Goal: Transaction & Acquisition: Obtain resource

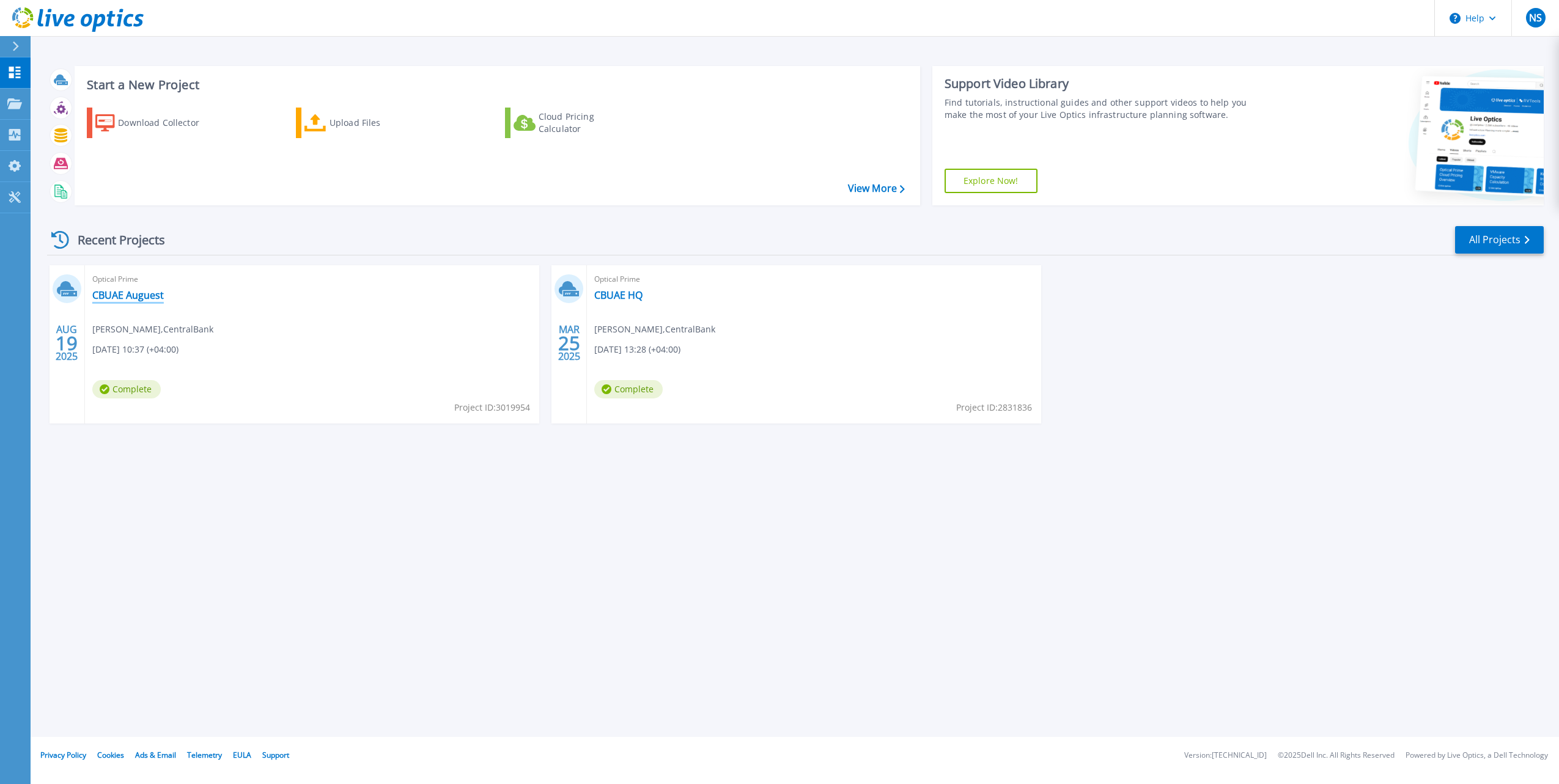
drag, startPoint x: 149, startPoint y: 298, endPoint x: 378, endPoint y: 630, distance: 403.3
click at [149, 298] on link "CBUAE Auguest" at bounding box center [128, 296] width 72 height 13
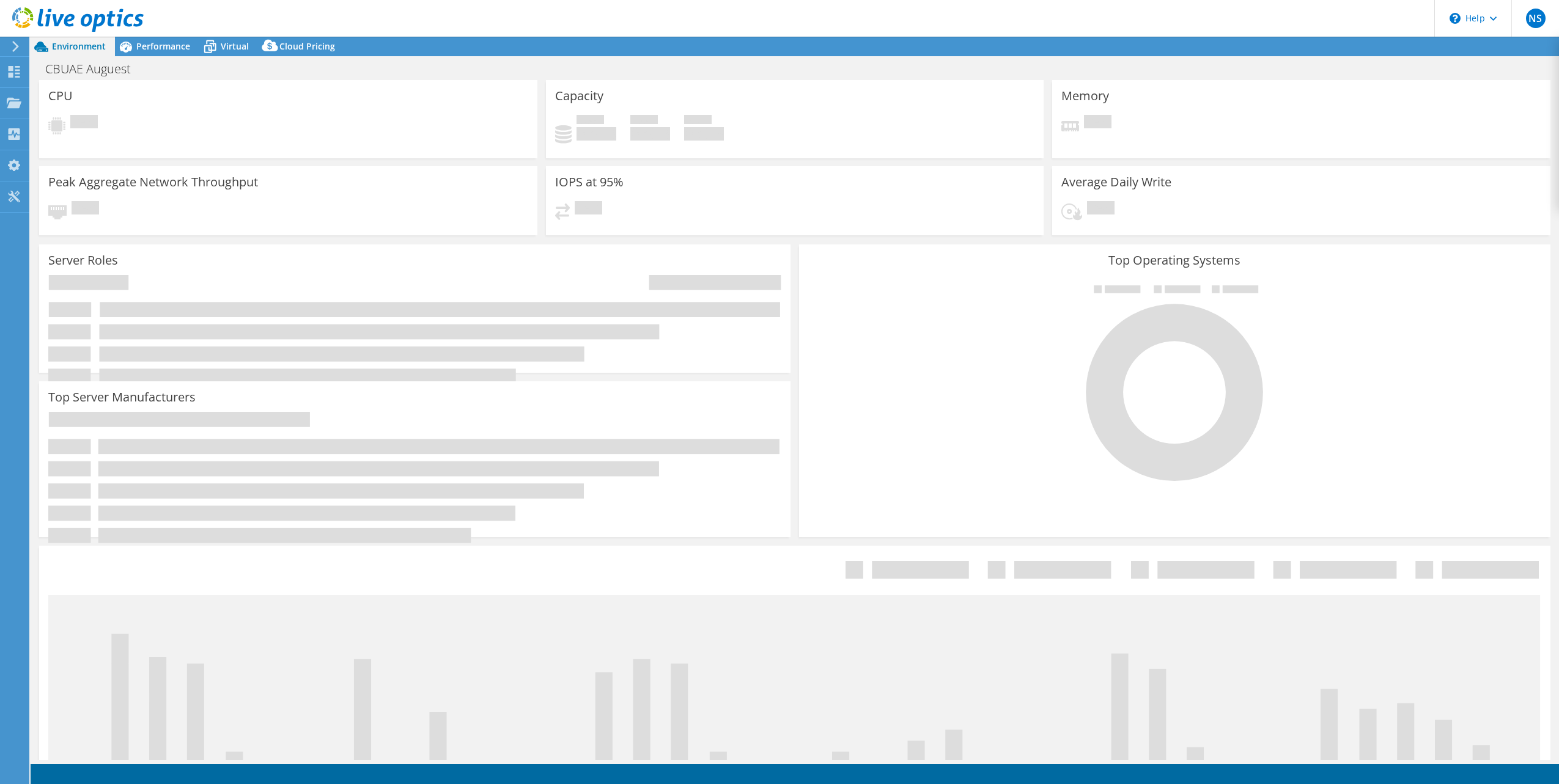
select select "EULondon"
select select "USD"
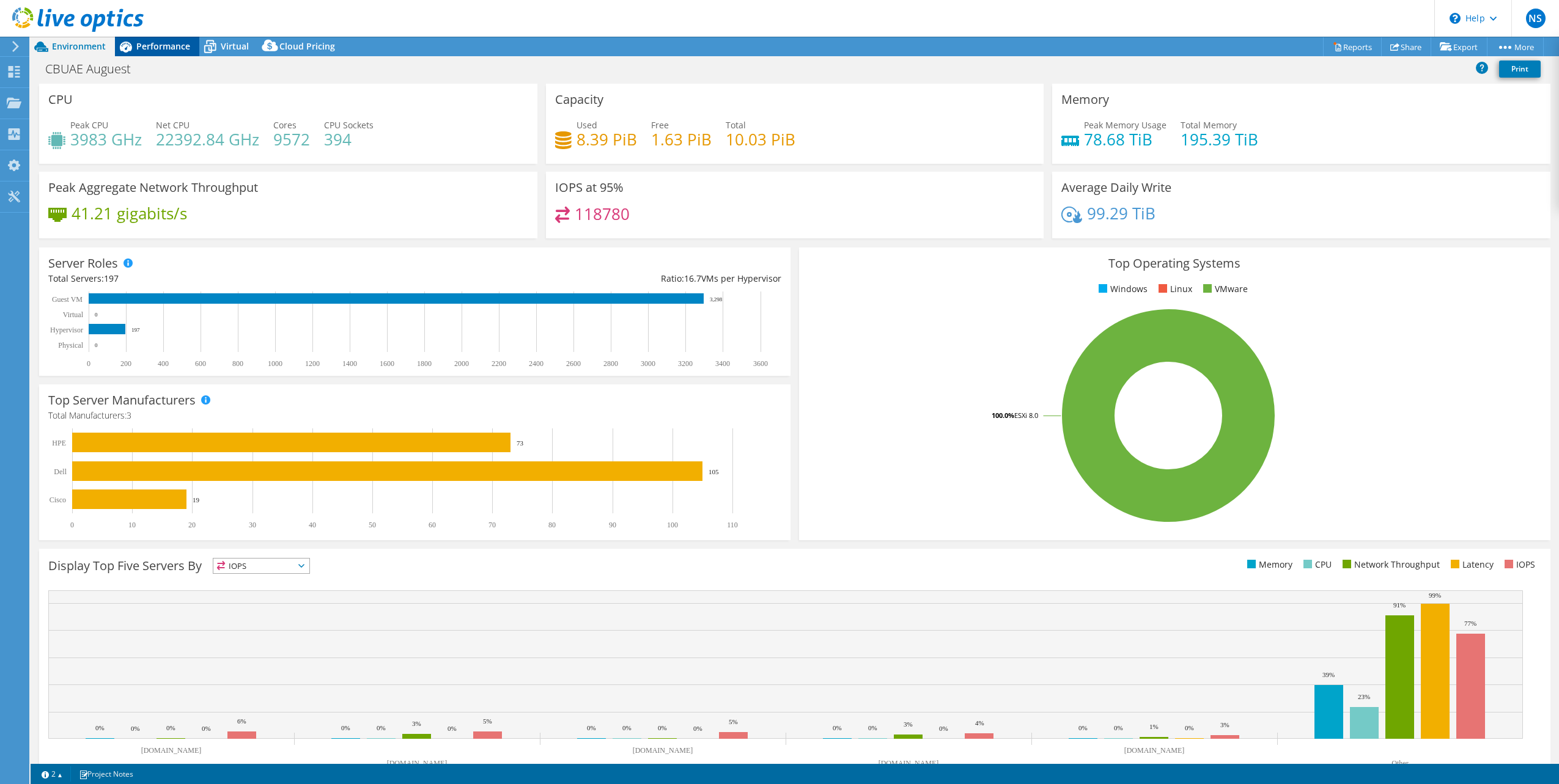
click at [167, 43] on span "Performance" at bounding box center [163, 46] width 54 height 12
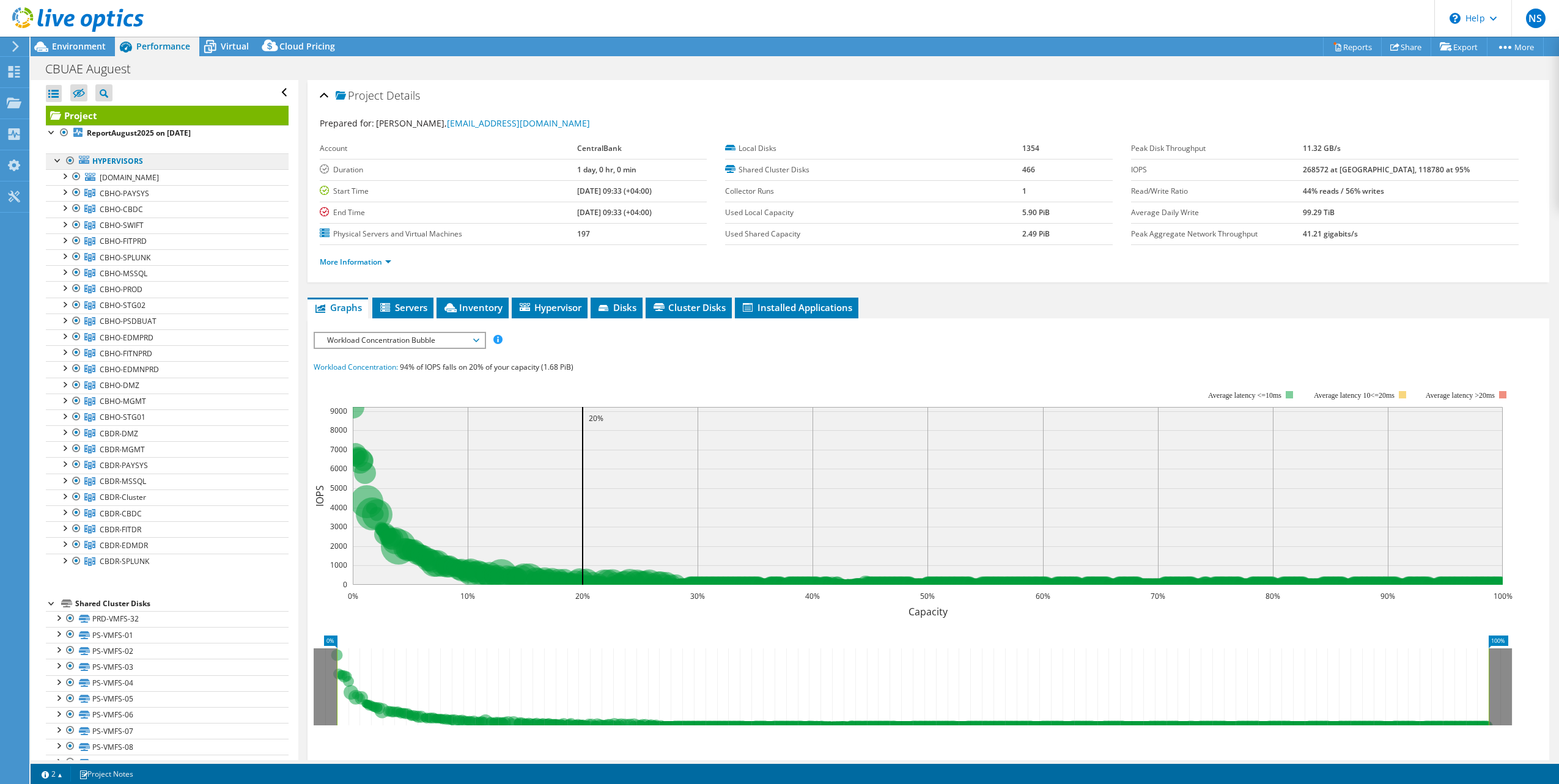
click at [130, 160] on link "Hypervisors" at bounding box center [167, 161] width 243 height 16
click at [110, 163] on link "Hypervisors" at bounding box center [167, 161] width 243 height 16
click at [411, 310] on span "Servers" at bounding box center [402, 308] width 49 height 13
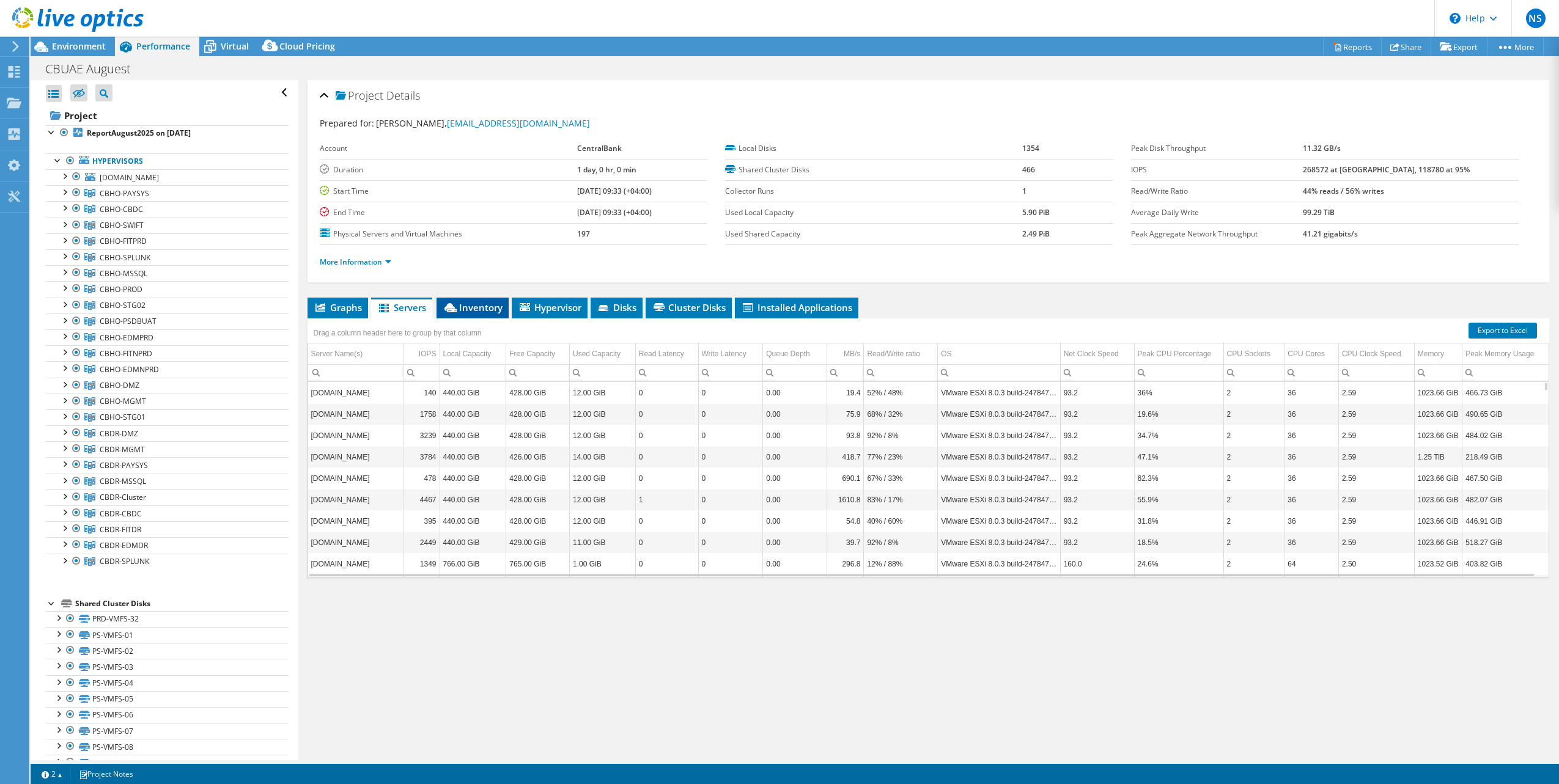
click at [490, 308] on span "Inventory" at bounding box center [472, 308] width 60 height 13
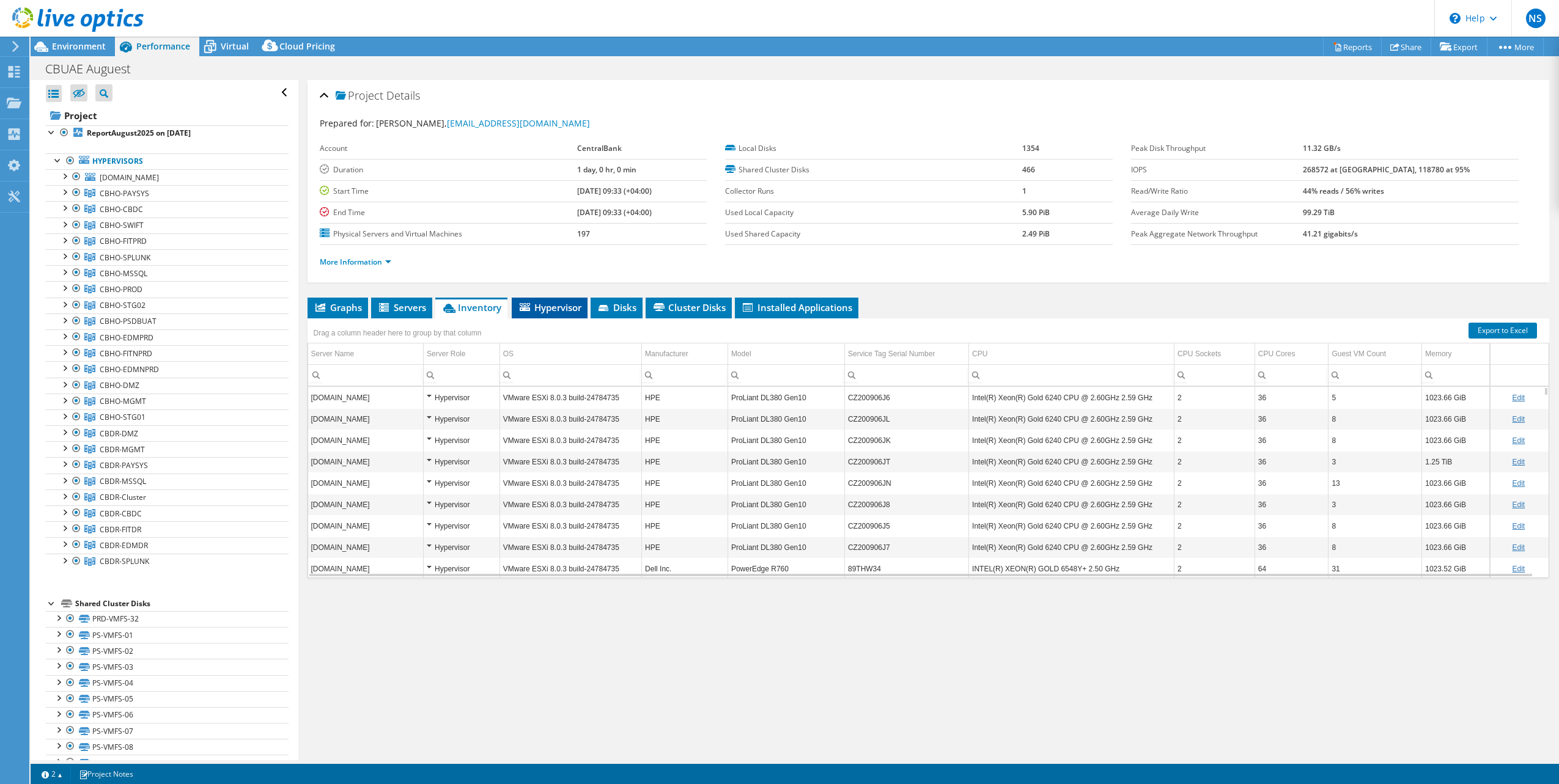
click at [557, 310] on span "Hypervisor" at bounding box center [549, 308] width 63 height 13
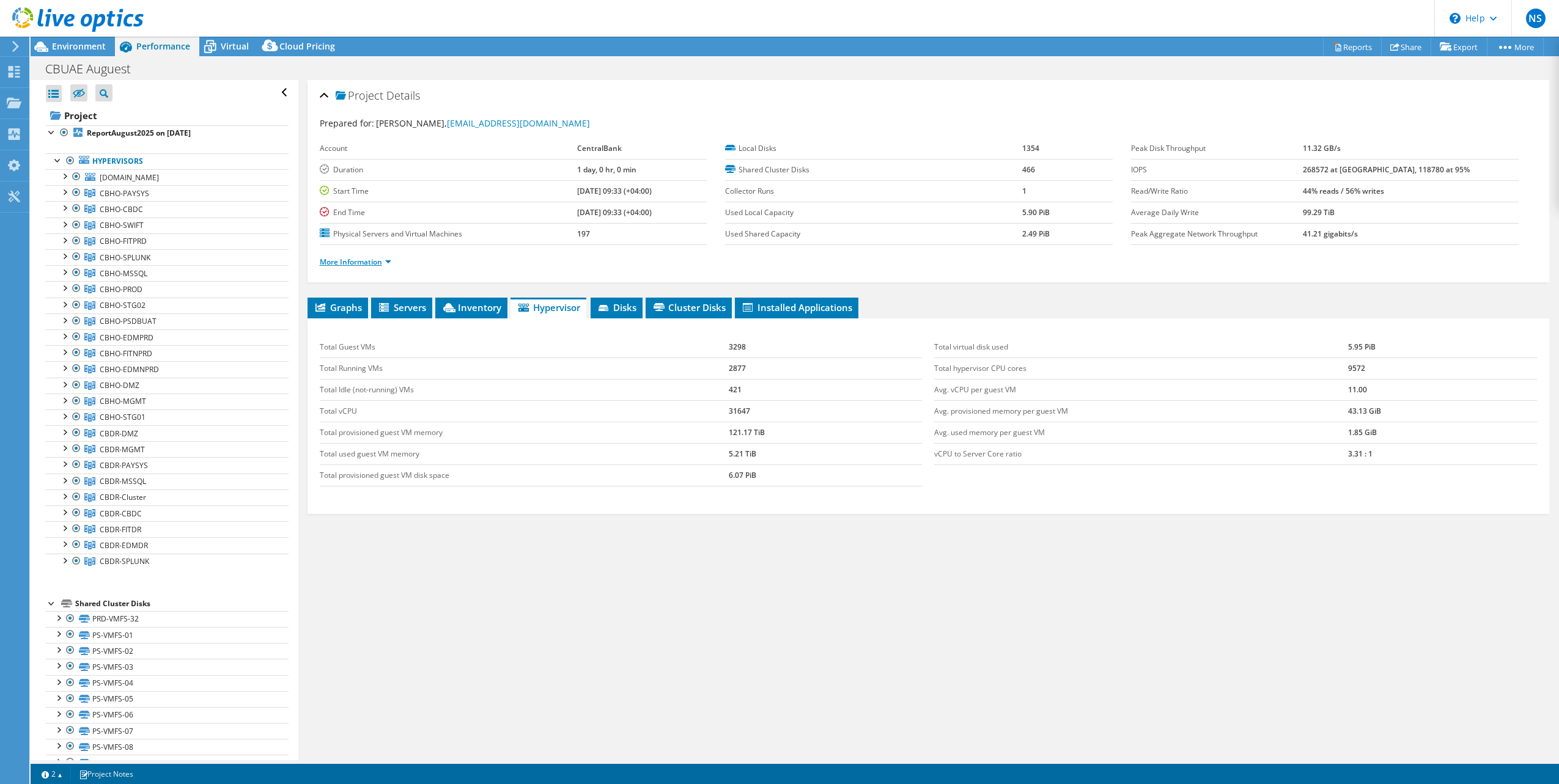
click at [375, 263] on link "More Information" at bounding box center [355, 262] width 72 height 10
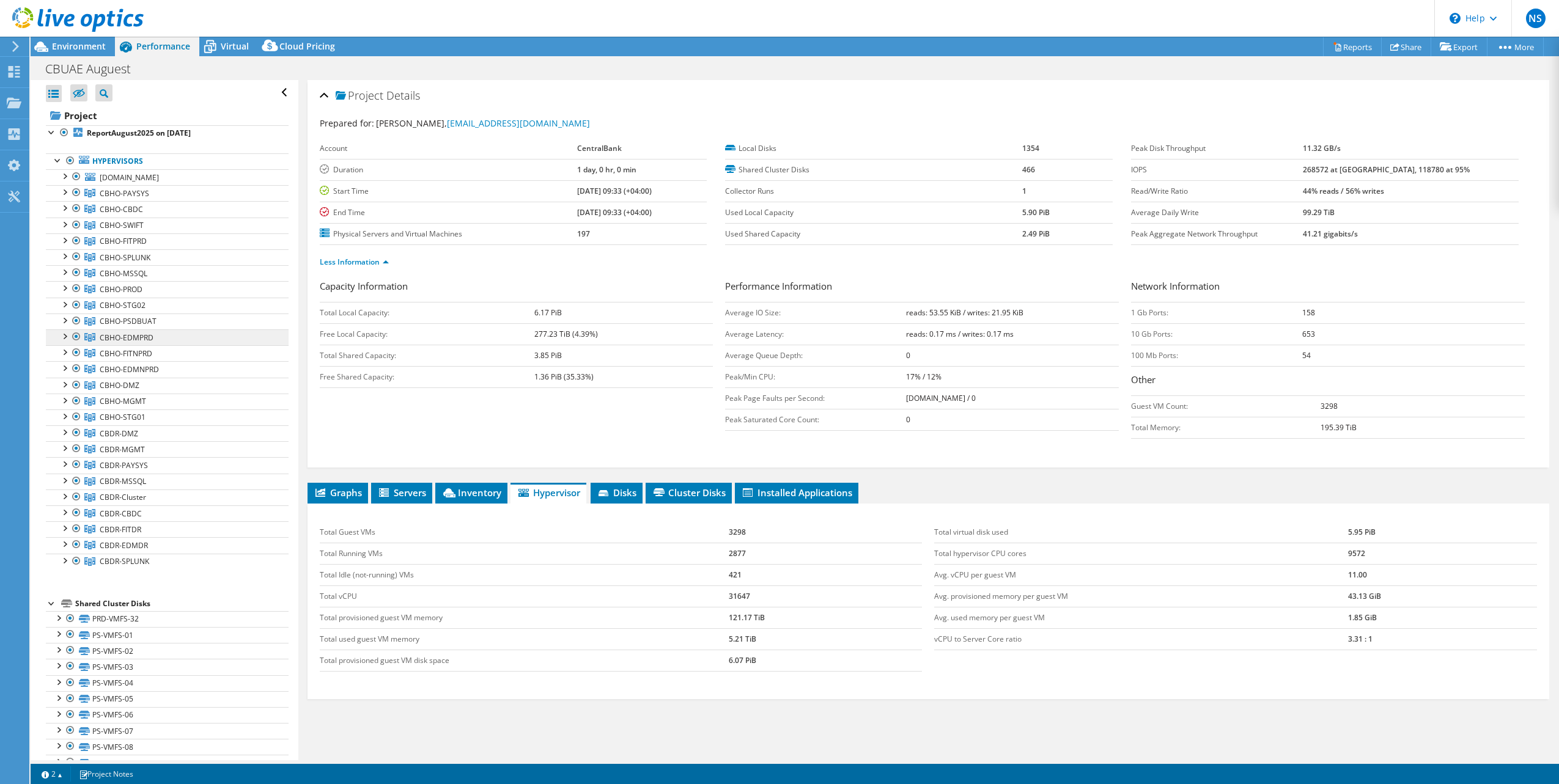
click at [156, 201] on link "CBHO-EDMPRD" at bounding box center [167, 193] width 243 height 16
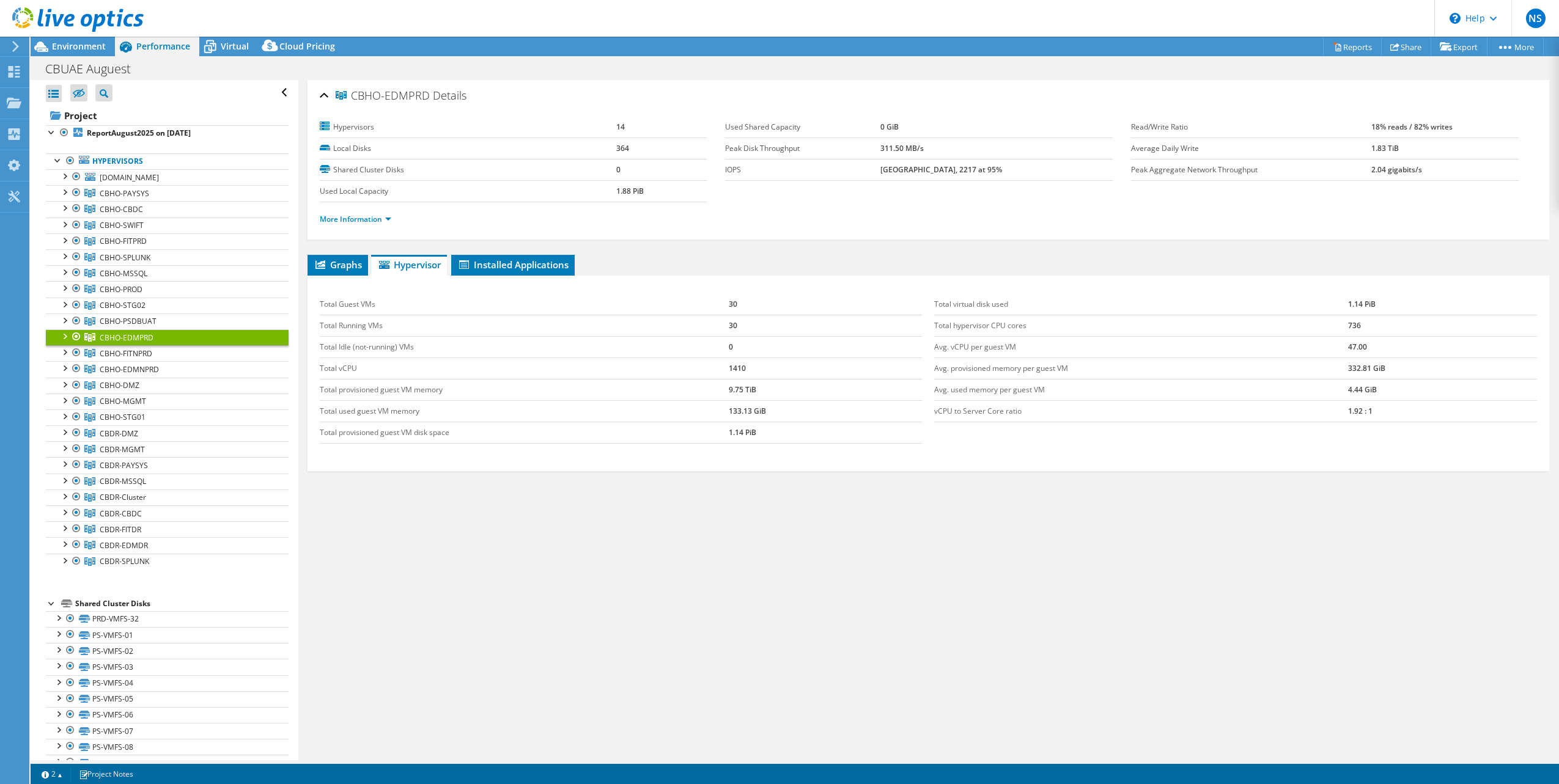
click at [1018, 570] on div "CBHO-EDMPRD Details Hypervisors 14 Local Disks 364 Shared Cluster Disks 0 Used …" at bounding box center [928, 420] width 1260 height 680
click at [221, 44] on span "Virtual" at bounding box center [234, 46] width 28 height 12
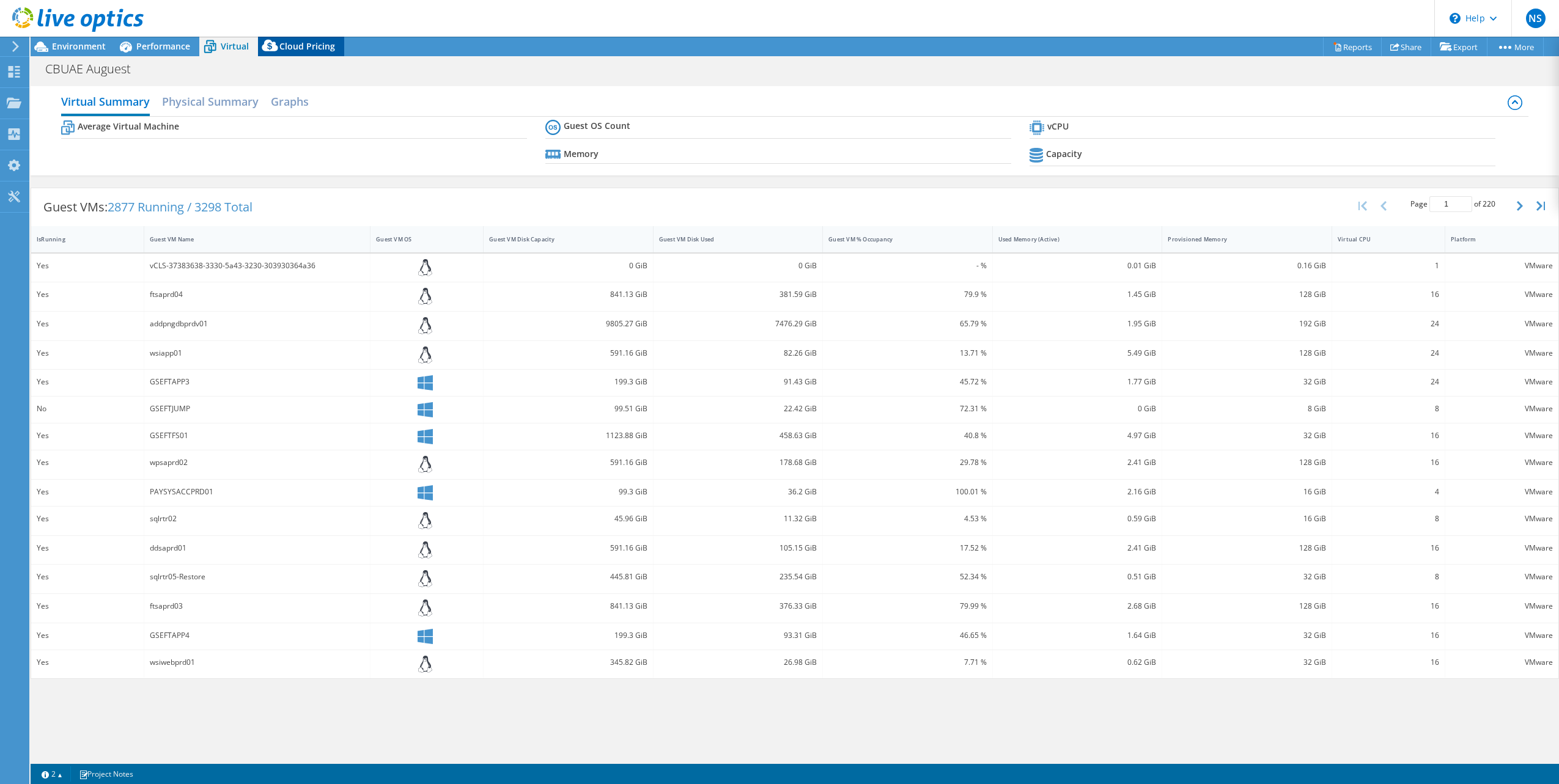
click at [304, 43] on span "Cloud Pricing" at bounding box center [308, 46] width 56 height 12
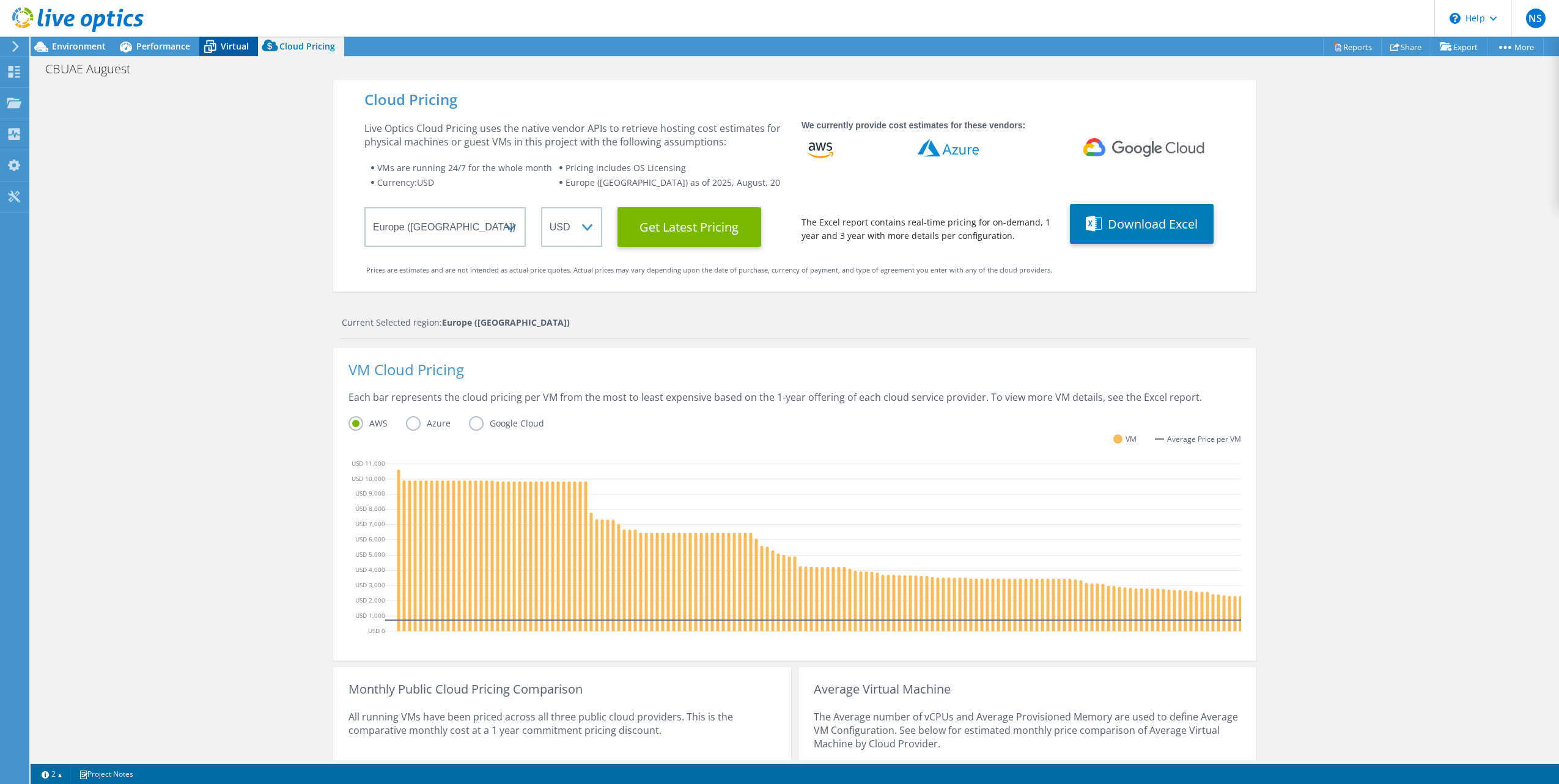
click at [227, 47] on span "Virtual" at bounding box center [234, 46] width 28 height 12
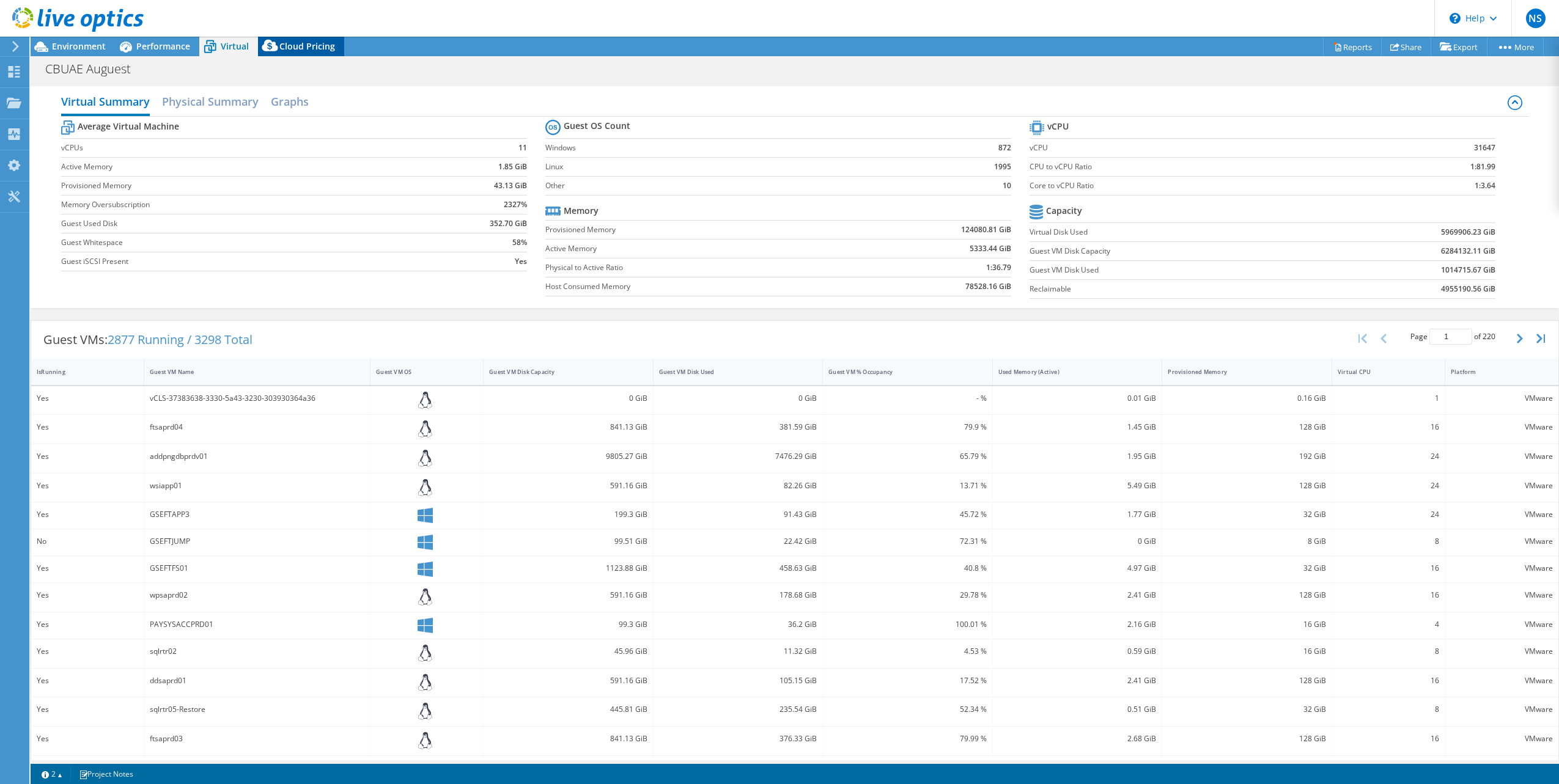
click at [300, 50] on span "Cloud Pricing" at bounding box center [308, 46] width 56 height 12
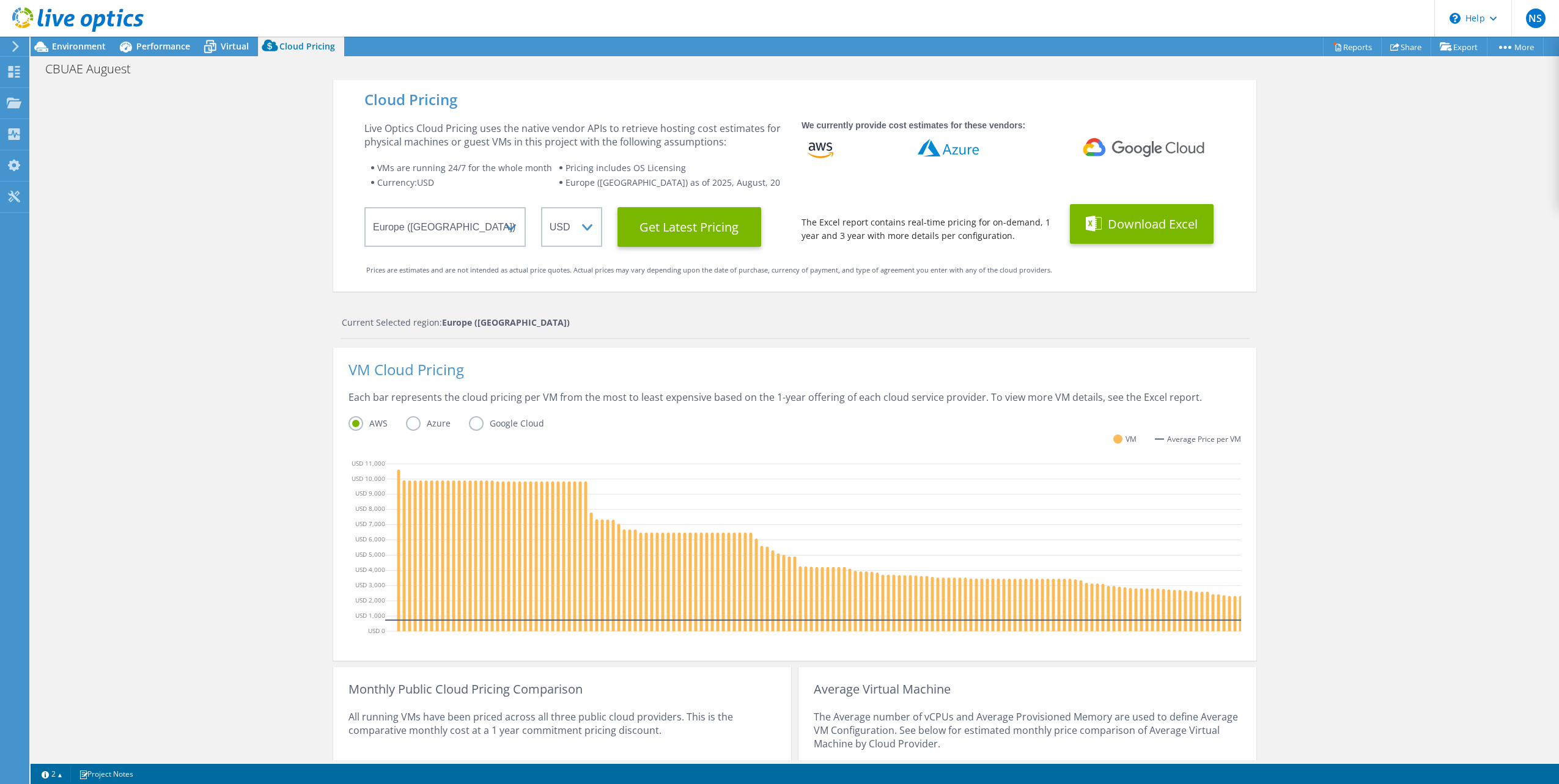
click at [1128, 228] on button "Download Excel" at bounding box center [1142, 224] width 144 height 40
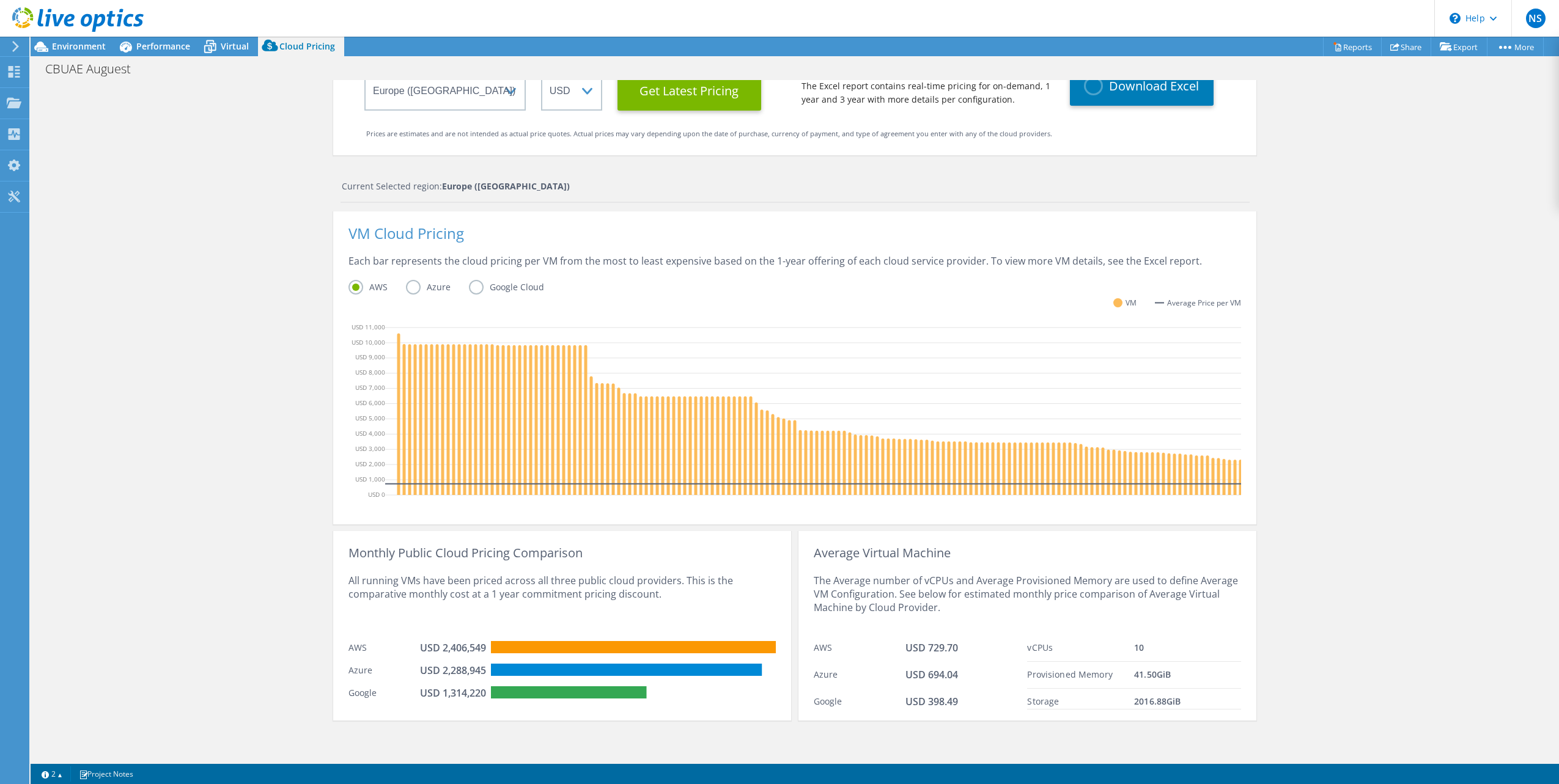
scroll to position [147, 0]
click at [1538, 369] on div "Cloud Pricing Live Optics Cloud Pricing uses the native vendor APIs to retrieve…" at bounding box center [794, 352] width 1528 height 816
click at [671, 642] on rect at bounding box center [633, 648] width 285 height 13
drag, startPoint x: 671, startPoint y: 642, endPoint x: 690, endPoint y: 687, distance: 48.8
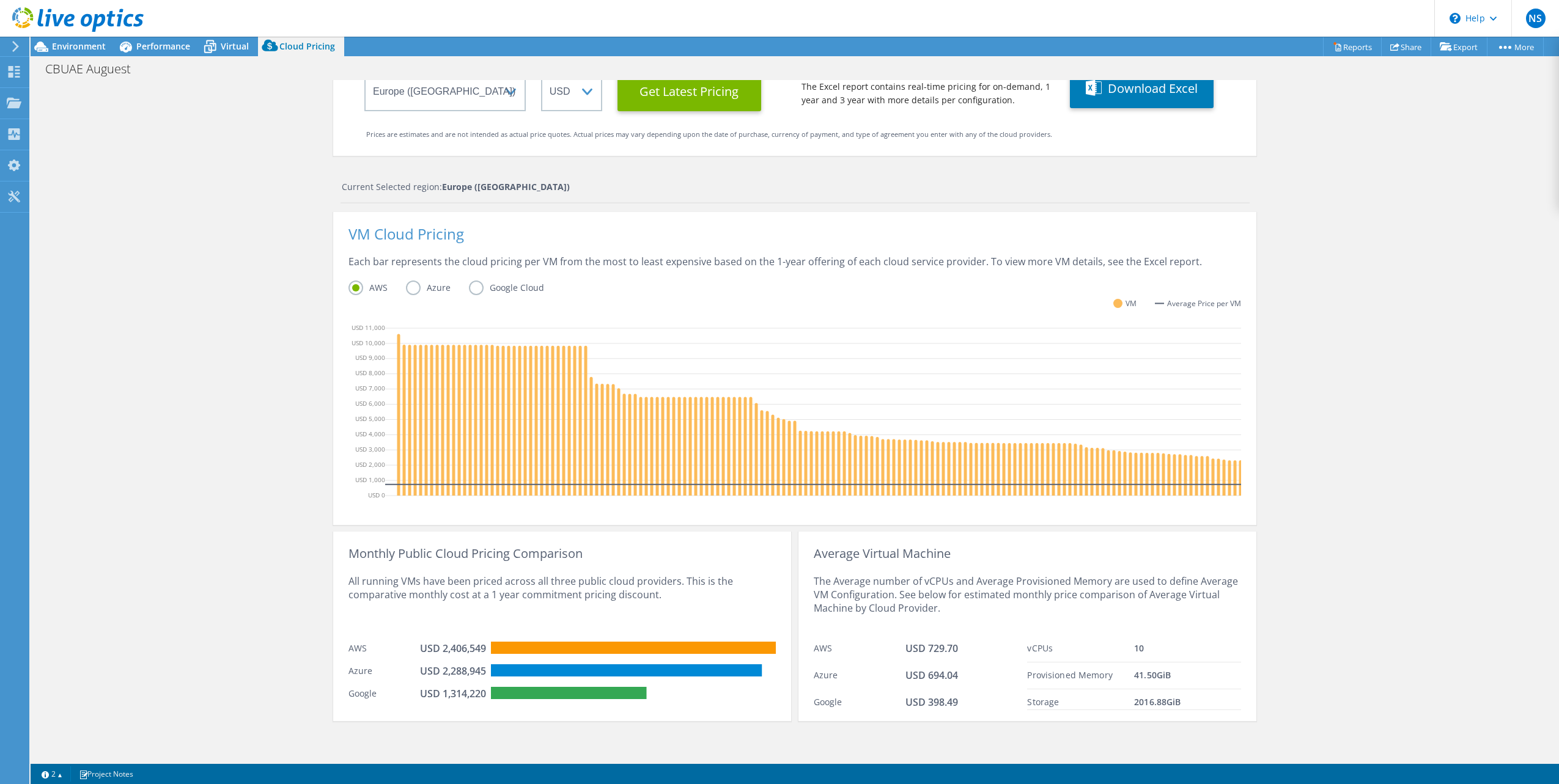
click at [681, 683] on div "Google USD 1,314,220" at bounding box center [562, 692] width 428 height 22
click at [1101, 692] on div "Storage 2016.88 GiB" at bounding box center [1134, 700] width 214 height 21
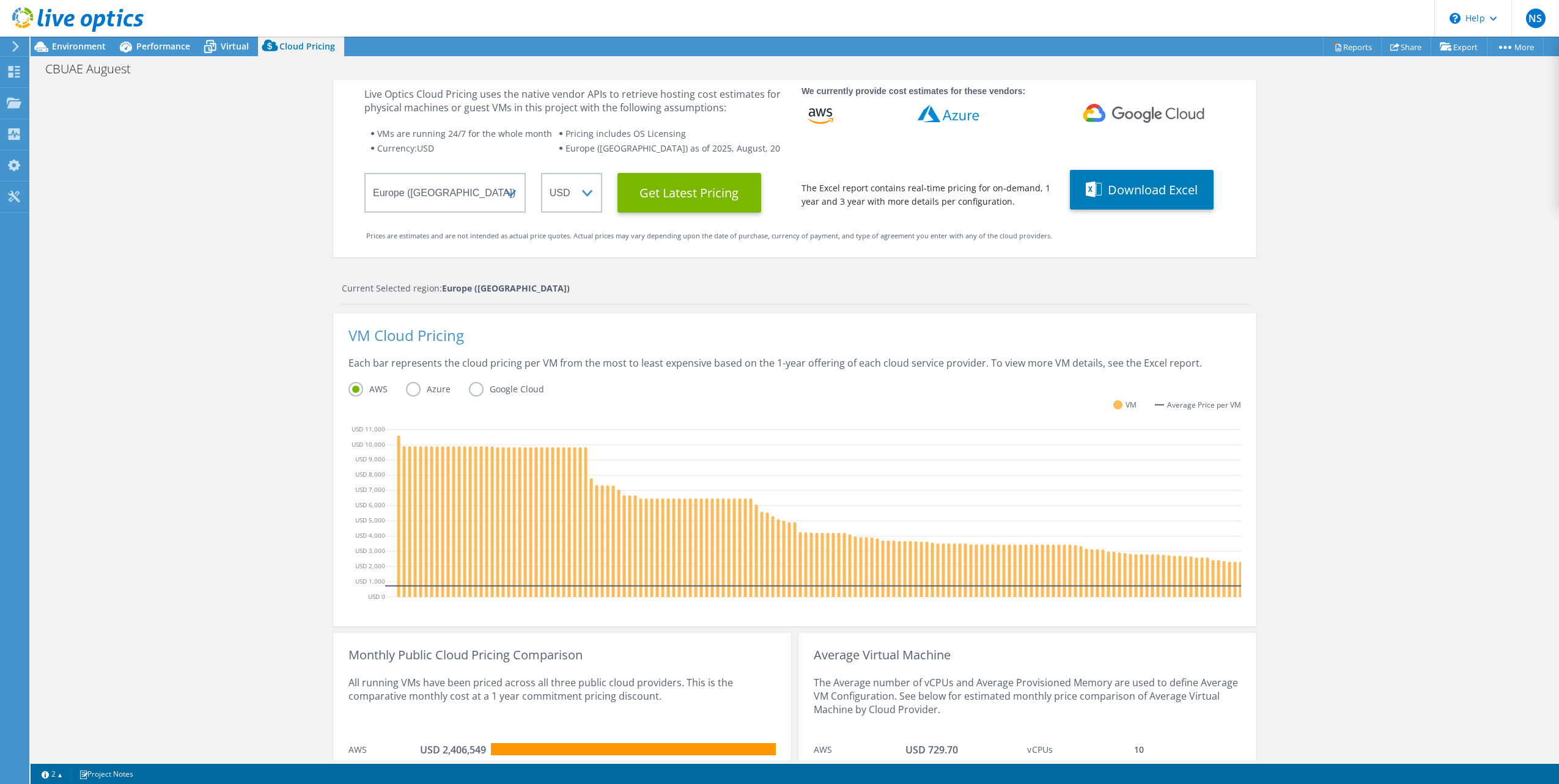
scroll to position [0, 0]
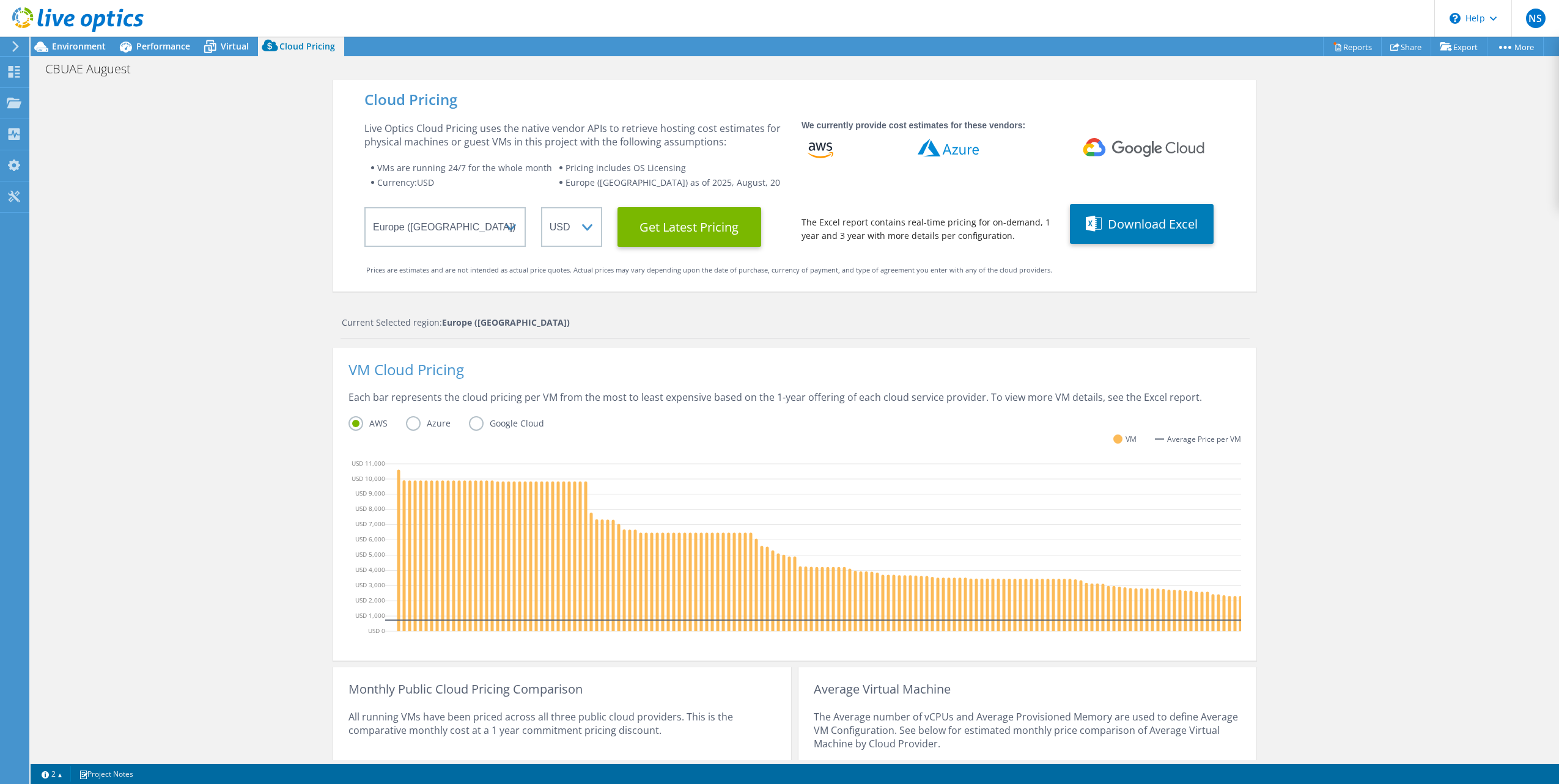
click at [1390, 252] on div "Cloud Pricing Live Optics Cloud Pricing uses the native vendor APIs to retrieve…" at bounding box center [794, 488] width 1528 height 816
click at [224, 44] on span "Virtual" at bounding box center [234, 46] width 28 height 12
